Goal: Task Accomplishment & Management: Manage account settings

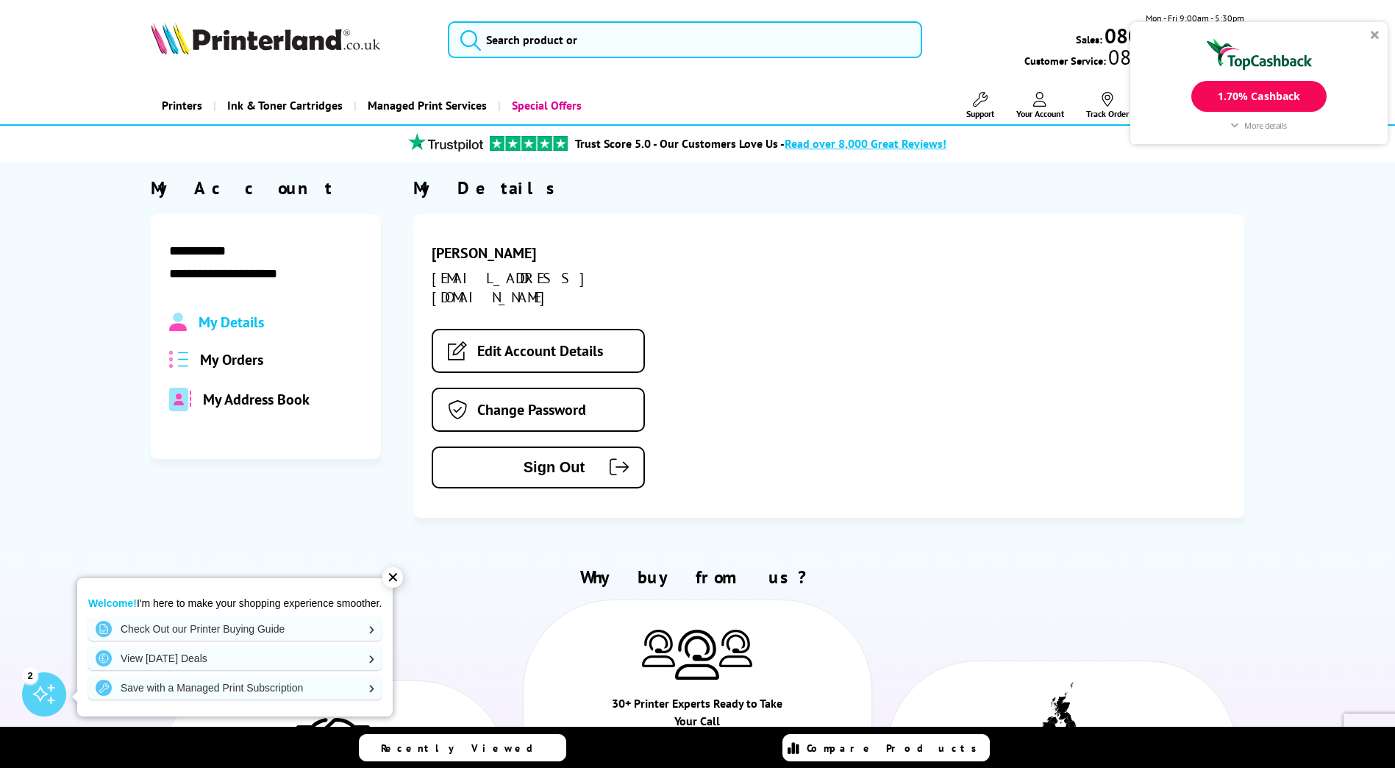
click at [1254, 90] on div "1.70% Cashback" at bounding box center [1259, 96] width 135 height 31
click at [256, 364] on span "My Orders" at bounding box center [231, 359] width 63 height 19
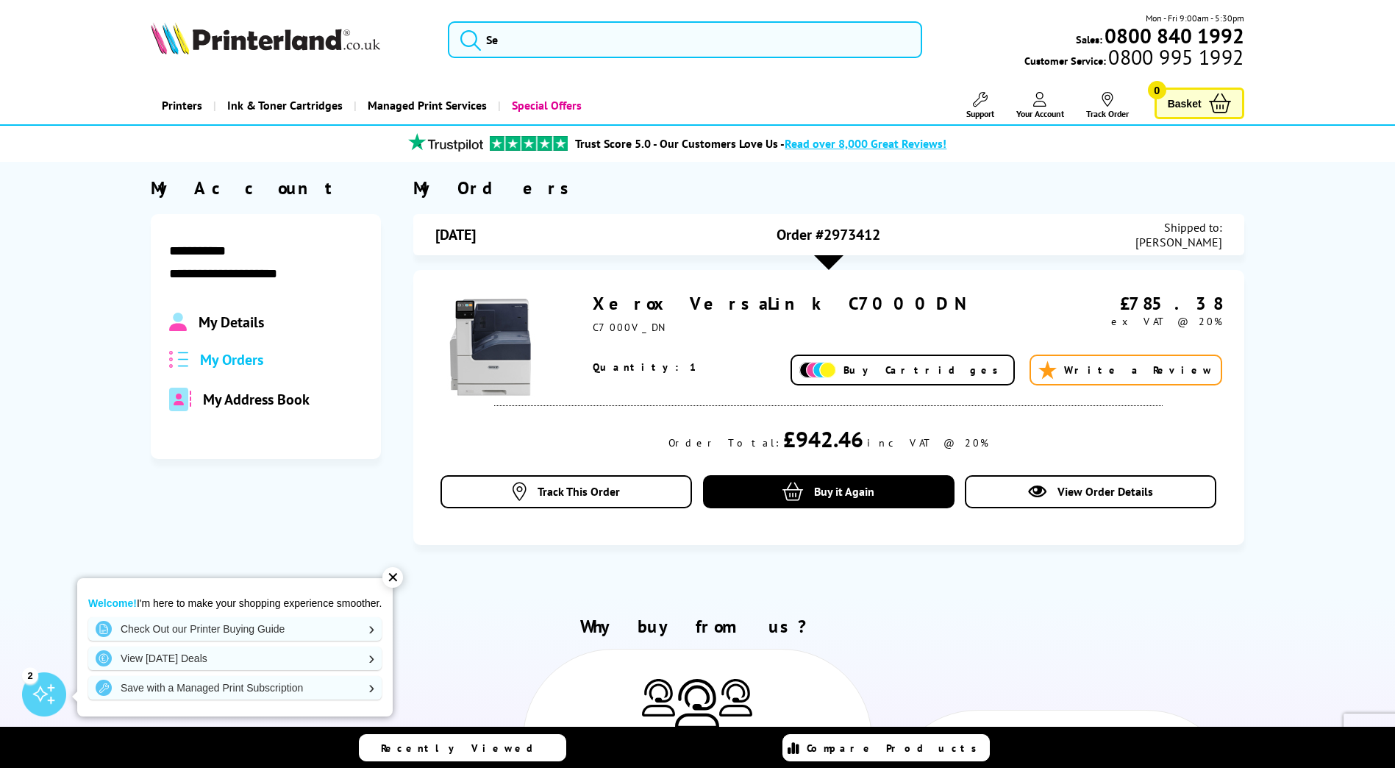
click at [729, 302] on link "Xerox VersaLink C7000DN" at bounding box center [780, 303] width 374 height 23
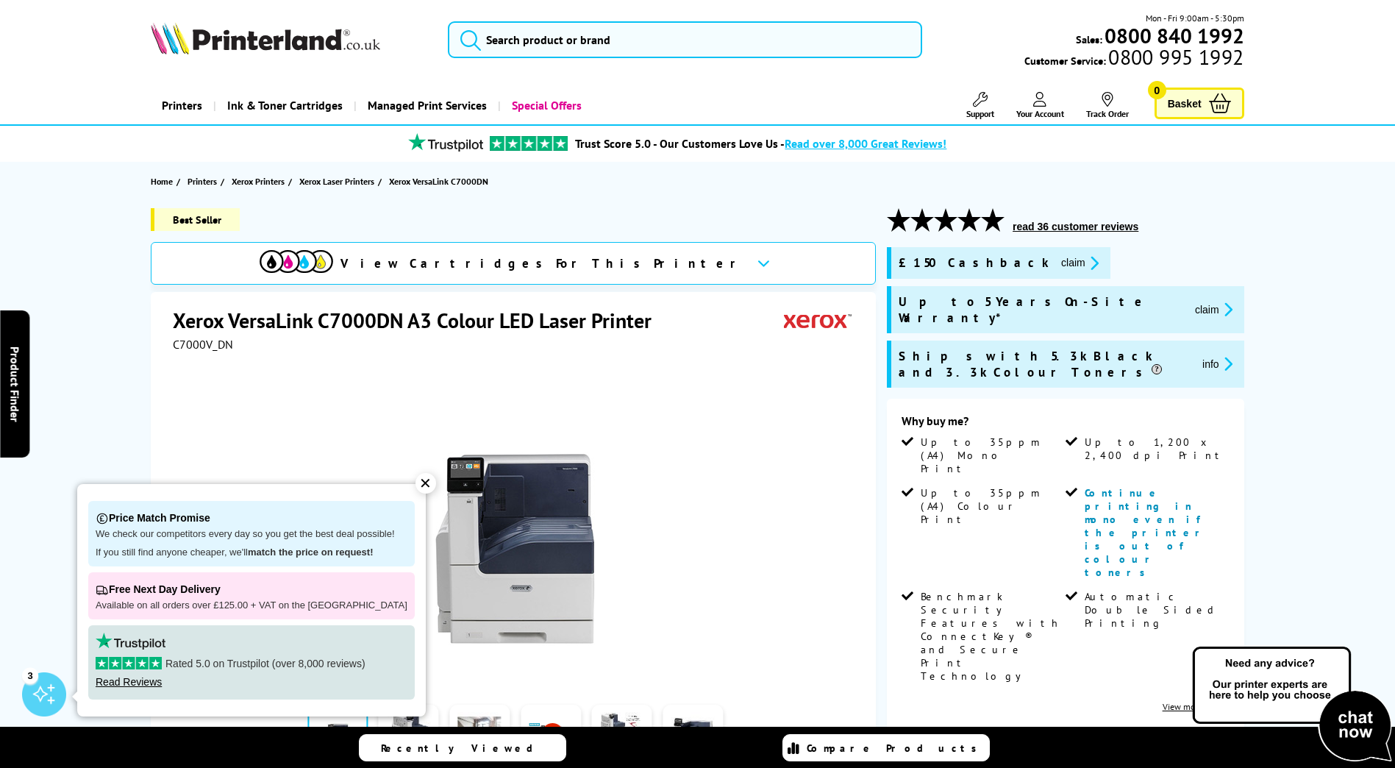
click at [1057, 260] on button "claim" at bounding box center [1080, 263] width 46 height 17
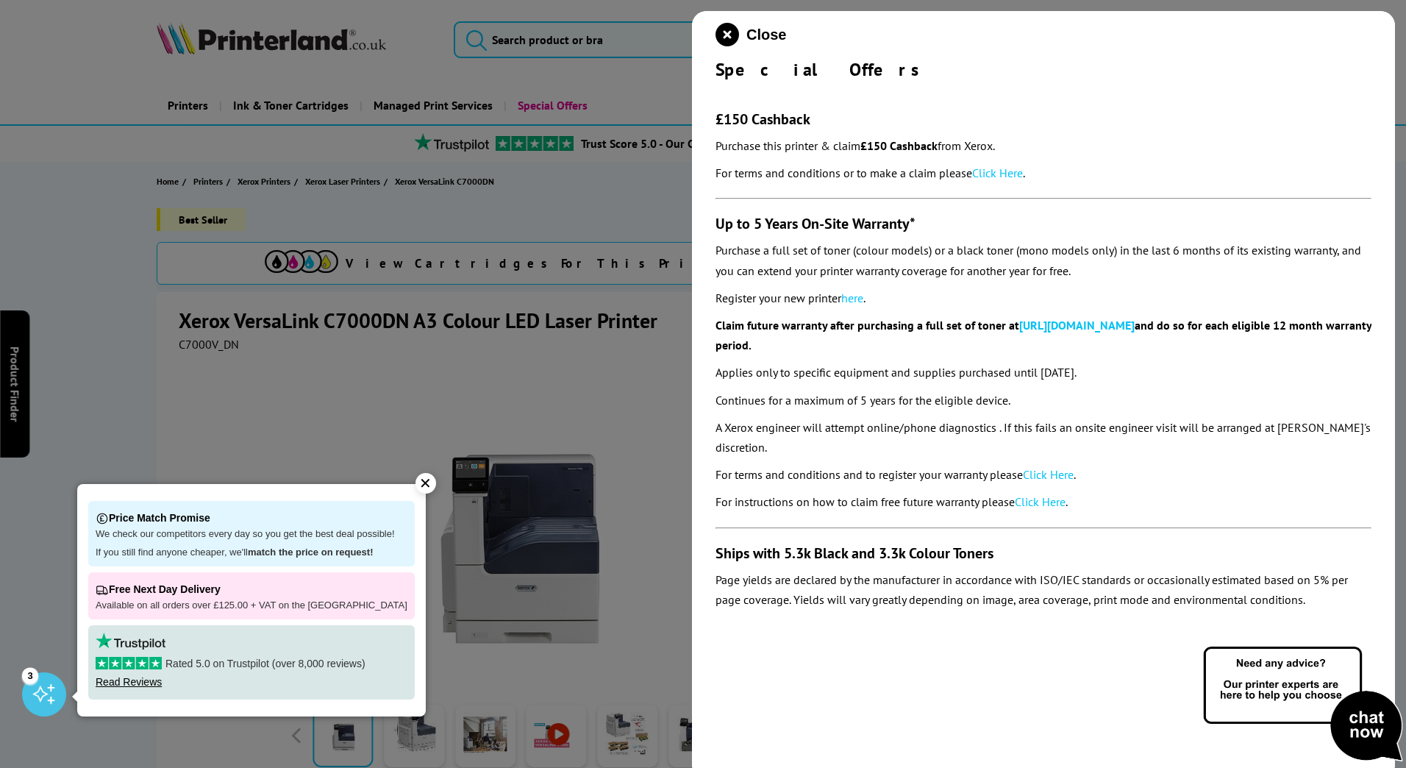
click at [999, 171] on link "Click Here" at bounding box center [997, 173] width 51 height 15
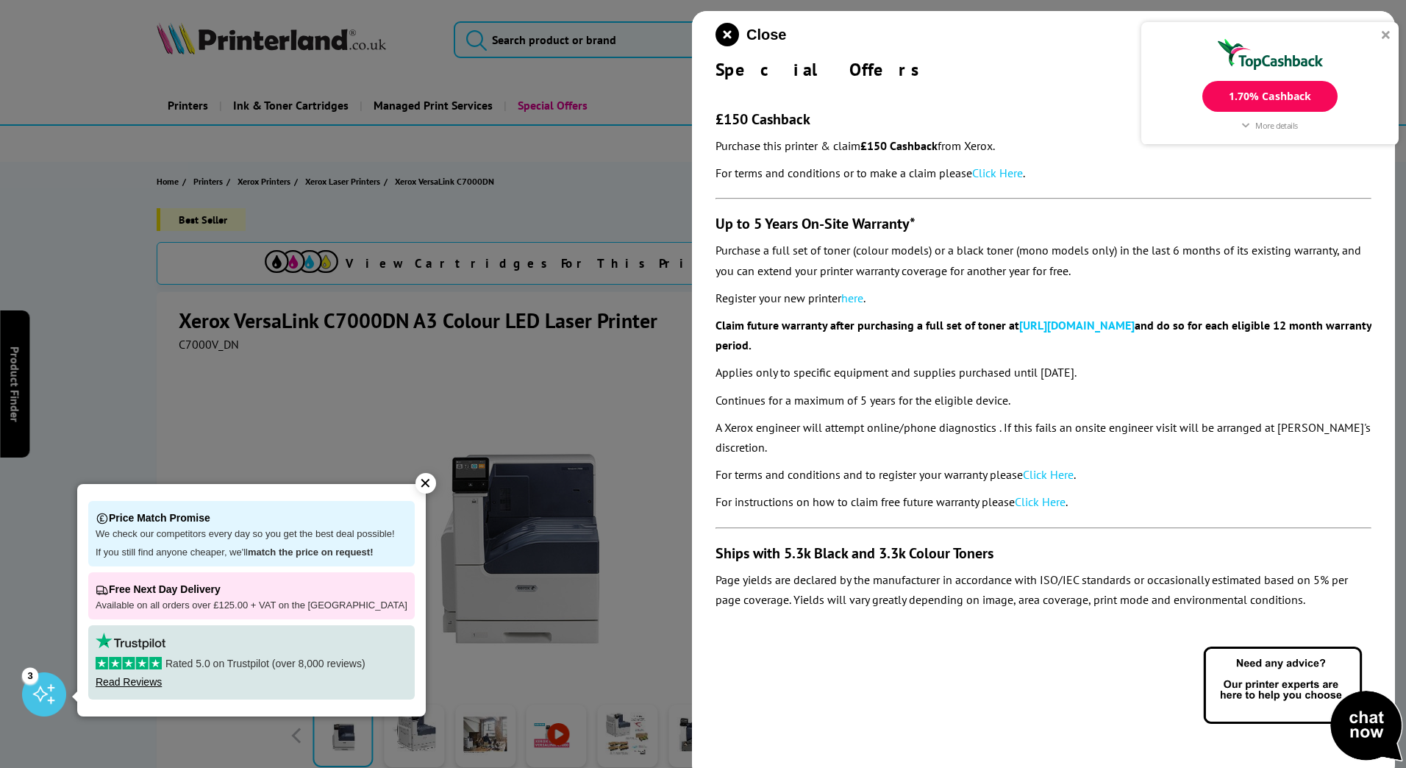
click at [602, 385] on div at bounding box center [703, 384] width 1406 height 768
drag, startPoint x: 1387, startPoint y: 37, endPoint x: 1331, endPoint y: 61, distance: 60.9
click at [1387, 38] on div at bounding box center [1386, 34] width 9 height 9
click at [734, 36] on icon "close modal" at bounding box center [728, 35] width 24 height 24
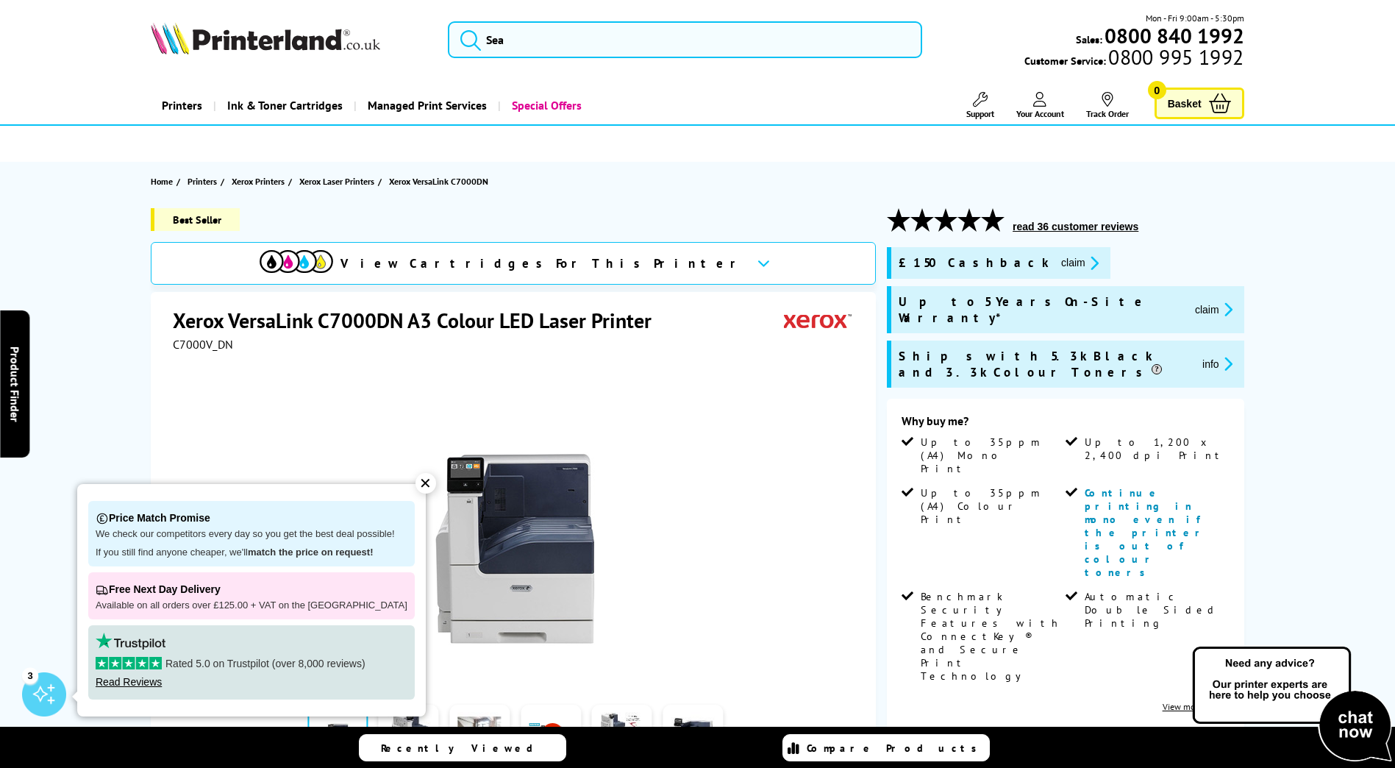
click at [1045, 96] on icon at bounding box center [1040, 99] width 13 height 15
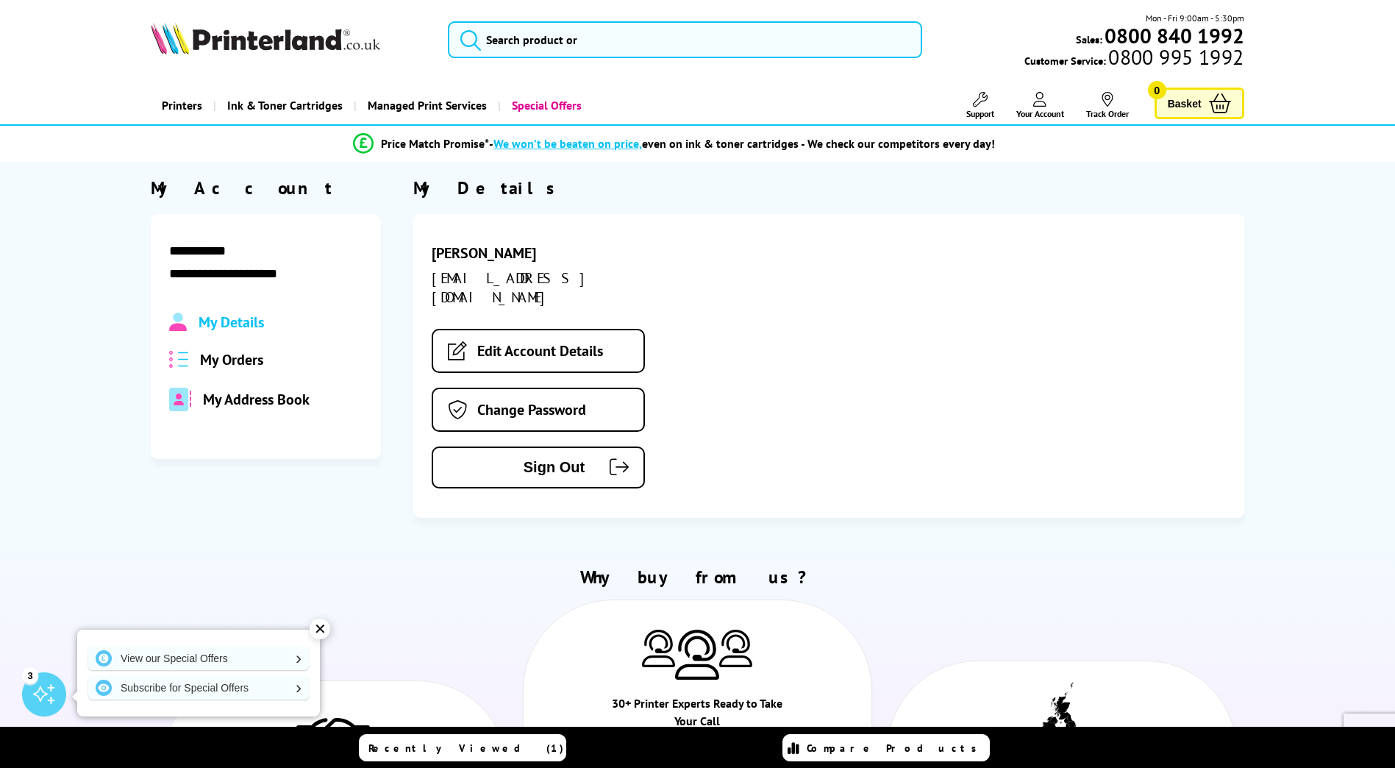
click at [224, 356] on span "My Orders" at bounding box center [231, 359] width 63 height 19
